Goal: Task Accomplishment & Management: Manage account settings

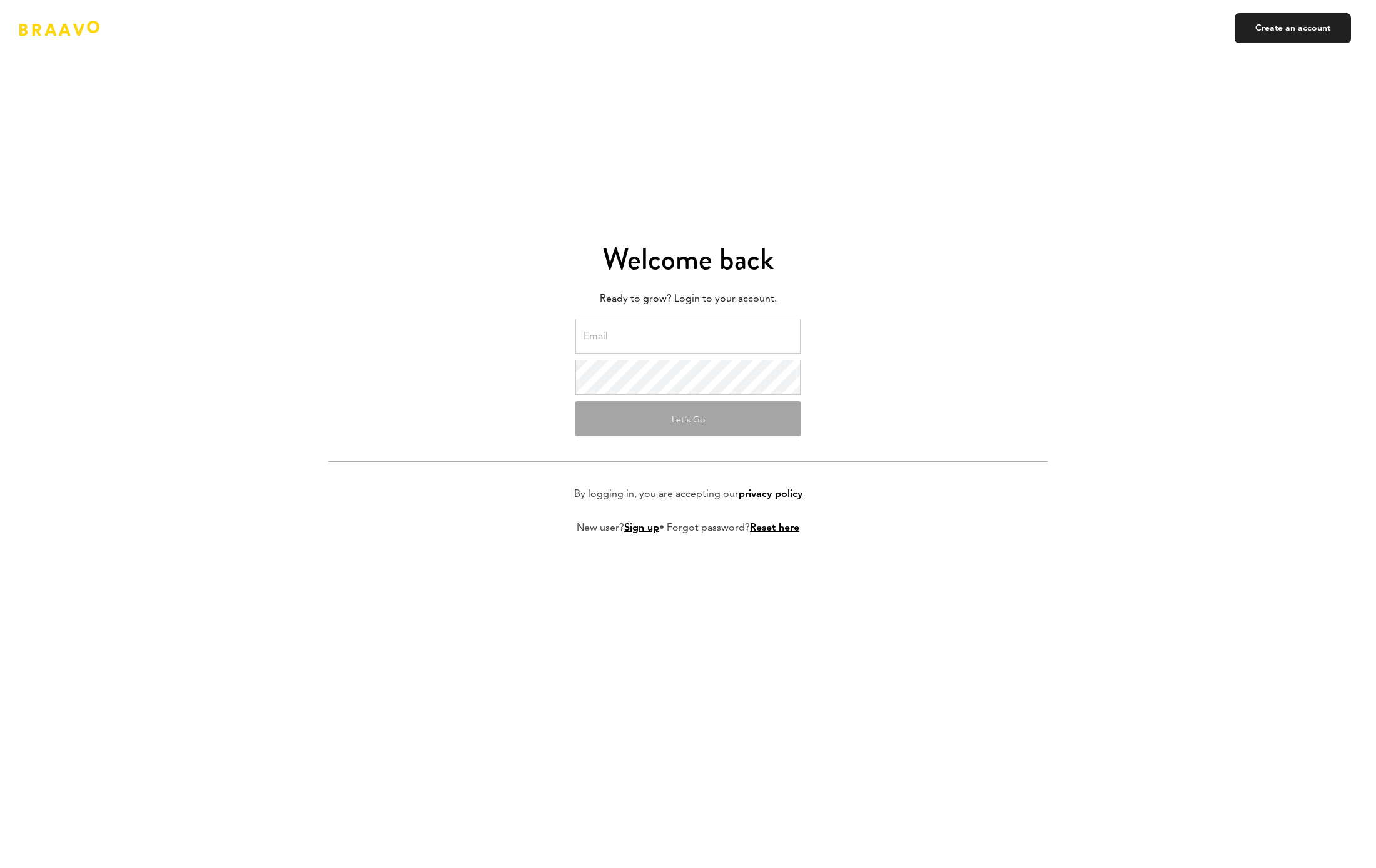
type input "[PERSON_NAME][EMAIL_ADDRESS][DOMAIN_NAME]"
click at [684, 419] on button "Let's Go" at bounding box center [688, 418] width 226 height 35
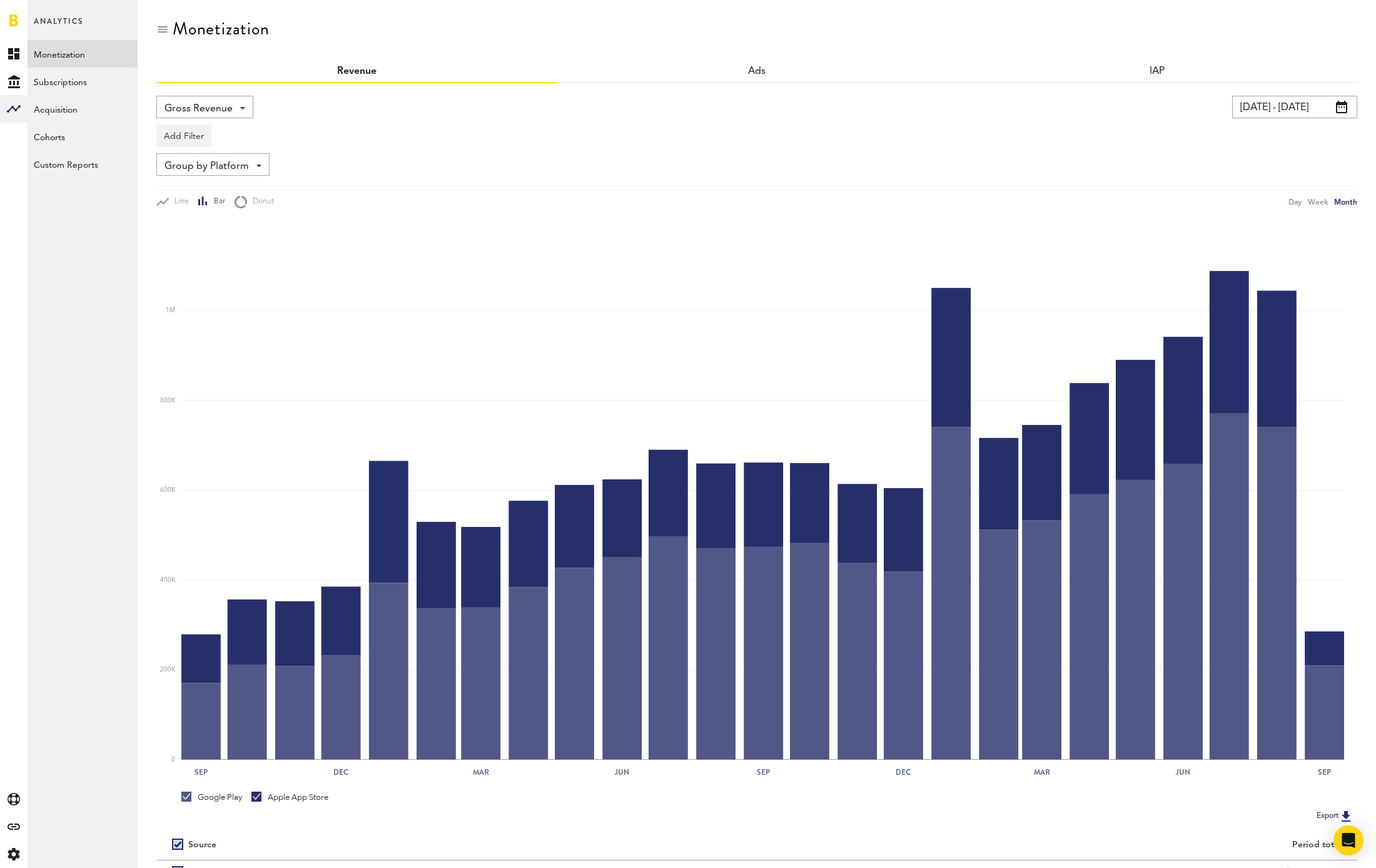
click at [1285, 111] on input "[DATE] - [DATE]" at bounding box center [1295, 106] width 125 height 23
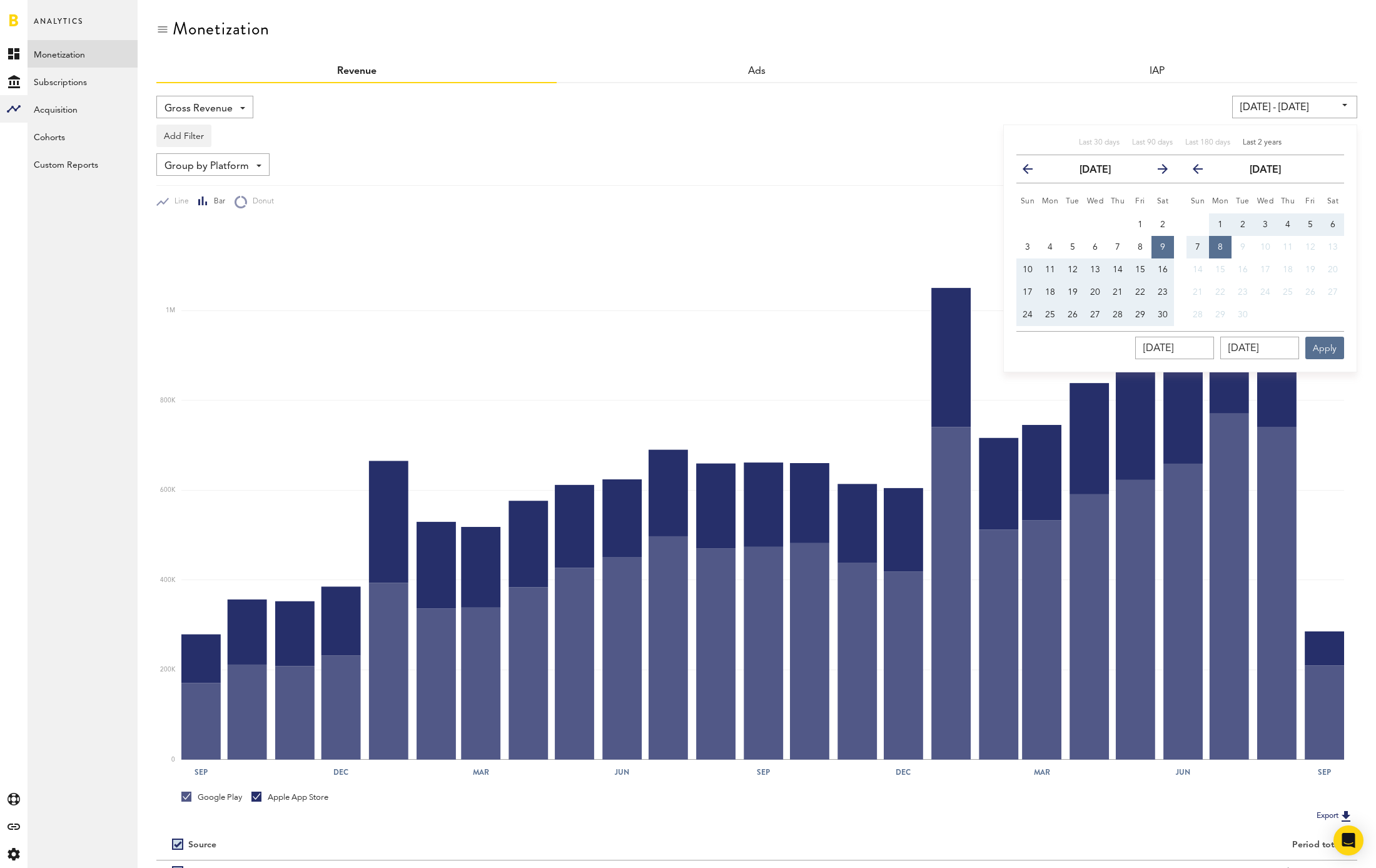
click at [1277, 140] on span "Last 2 years" at bounding box center [1262, 143] width 39 height 8
type input "[DATE] - [DATE]"
type input "[DATE]"
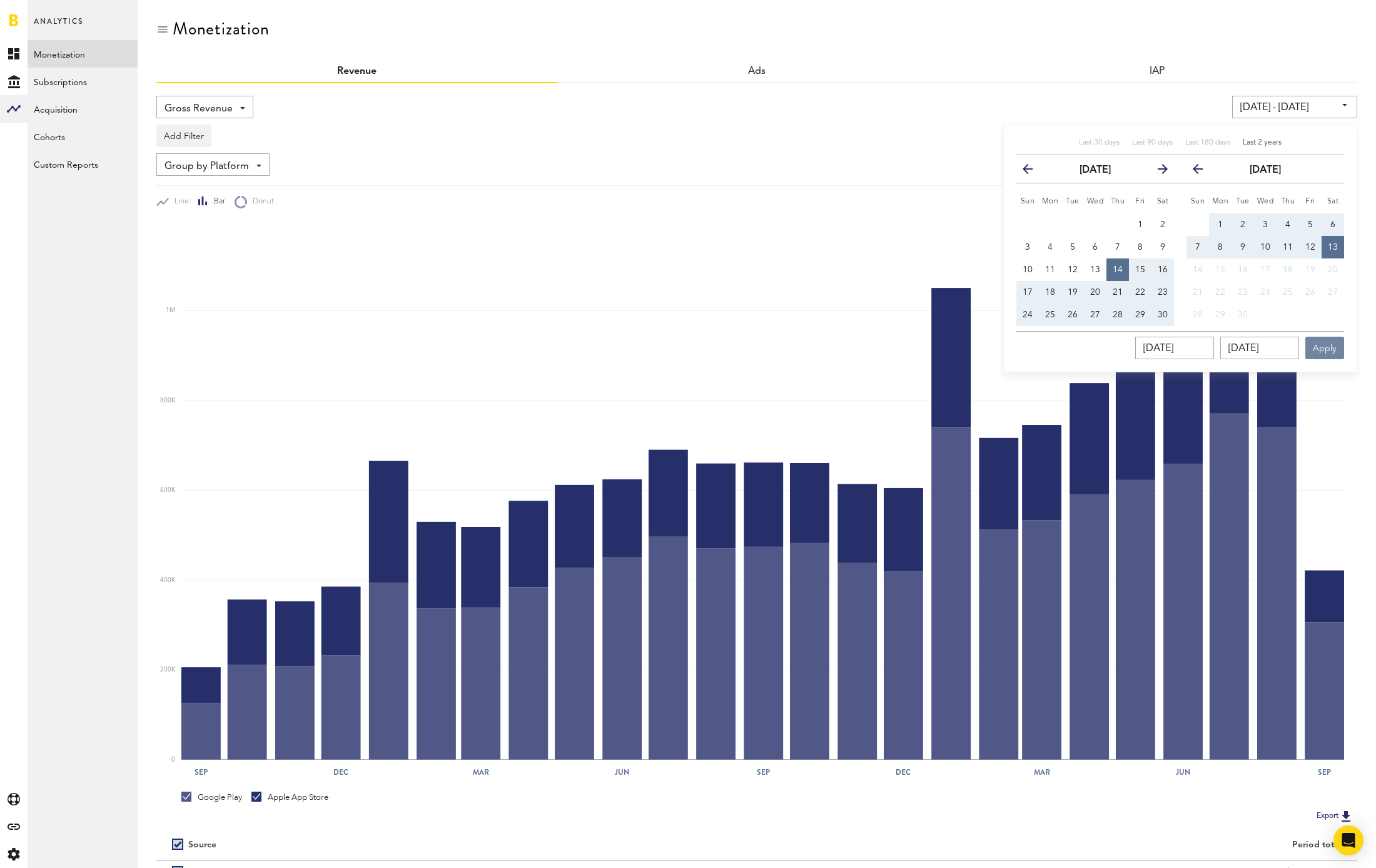
click at [1333, 345] on button "Apply" at bounding box center [1324, 348] width 39 height 23
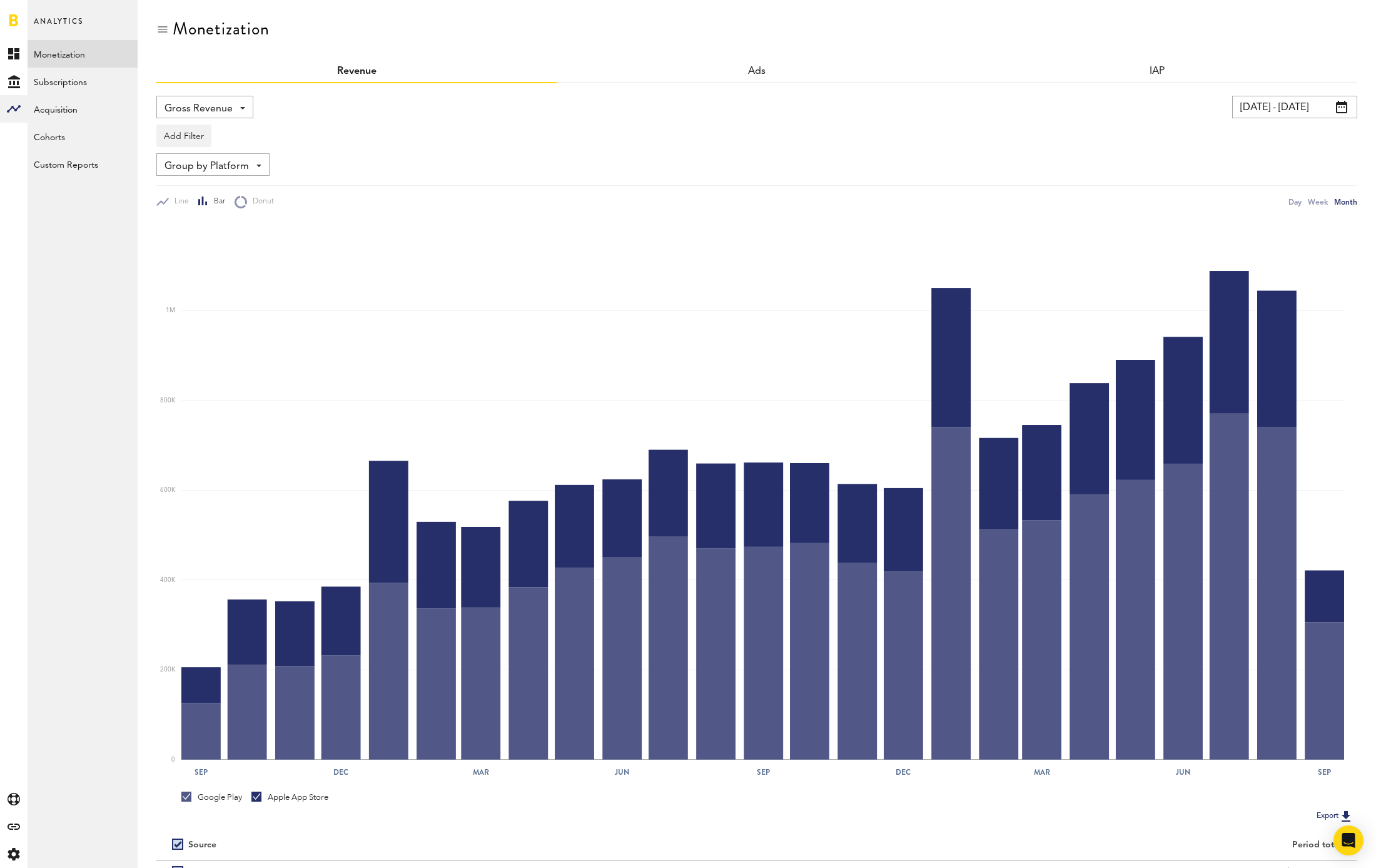
click at [530, 28] on div "Monetization" at bounding box center [757, 40] width 1201 height 42
